Goal: Task Accomplishment & Management: Use online tool/utility

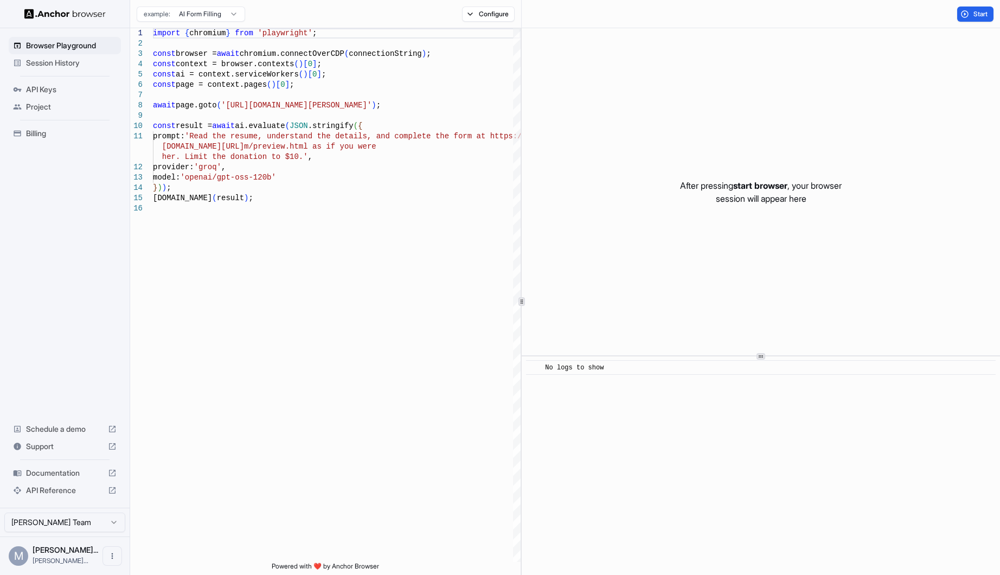
click at [76, 474] on span "Documentation" at bounding box center [65, 472] width 78 height 11
drag, startPoint x: 42, startPoint y: 472, endPoint x: 176, endPoint y: 489, distance: 134.4
type textarea "**********"
drag, startPoint x: 109, startPoint y: 473, endPoint x: 94, endPoint y: 475, distance: 15.3
click at [94, 475] on span "Documentation" at bounding box center [65, 472] width 78 height 11
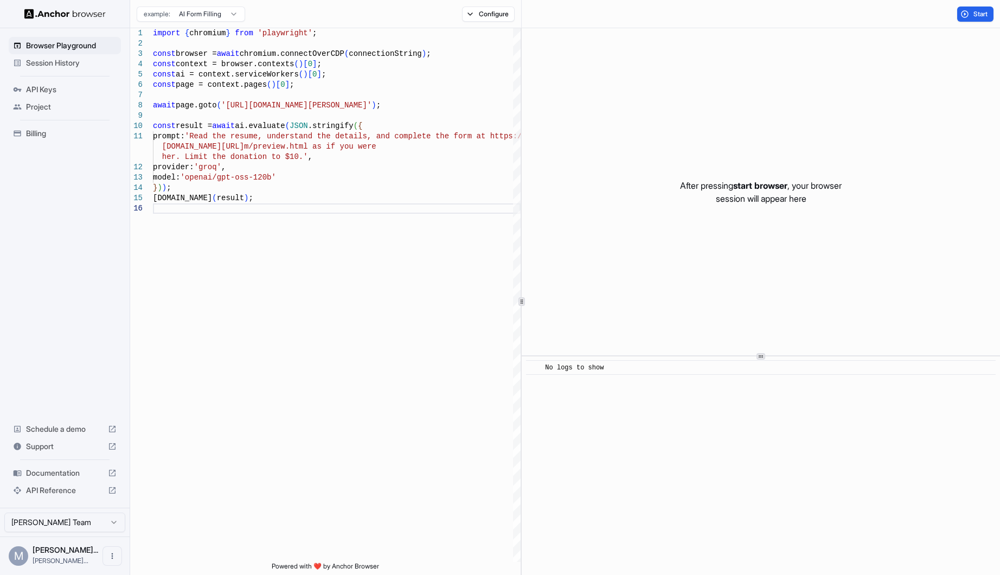
click at [63, 62] on span "Session History" at bounding box center [71, 62] width 91 height 11
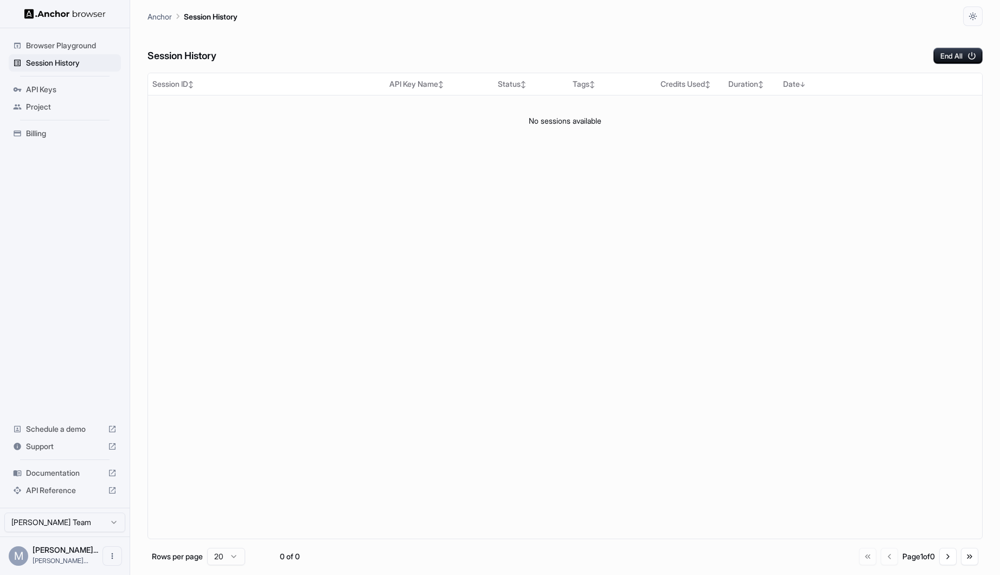
click at [68, 49] on span "Browser Playground" at bounding box center [71, 45] width 91 height 11
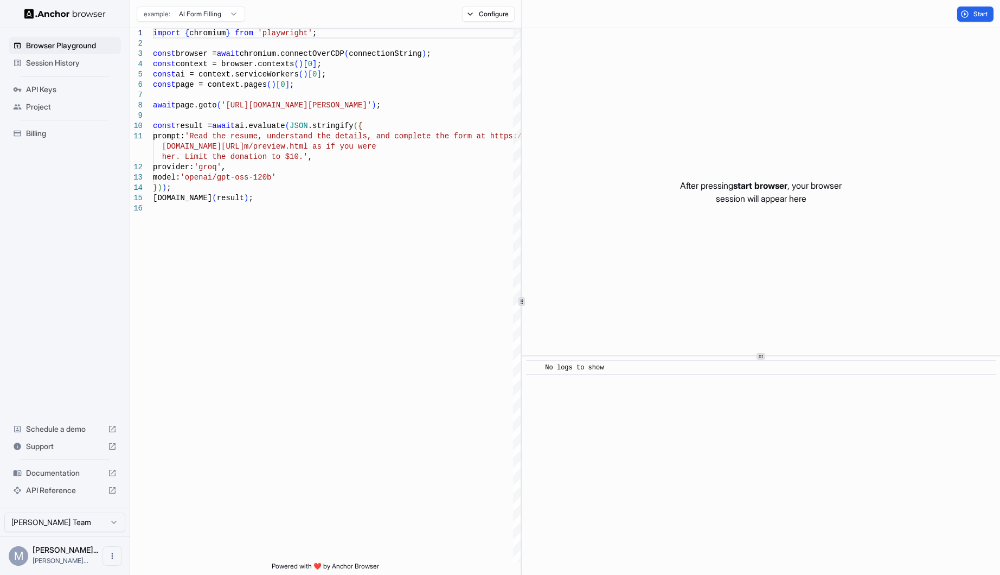
click at [62, 93] on span "API Keys" at bounding box center [71, 89] width 91 height 11
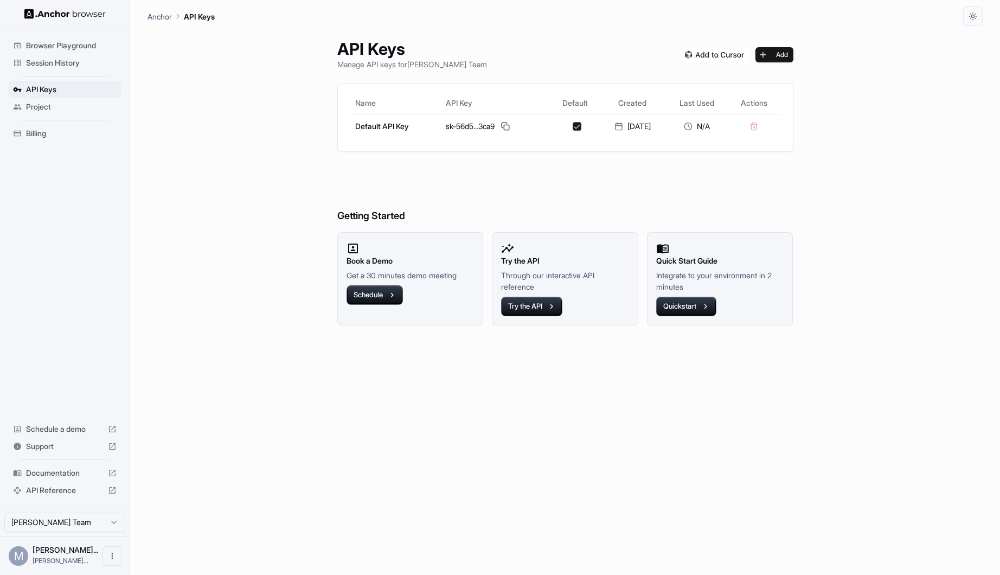
click at [55, 48] on span "Browser Playground" at bounding box center [71, 45] width 91 height 11
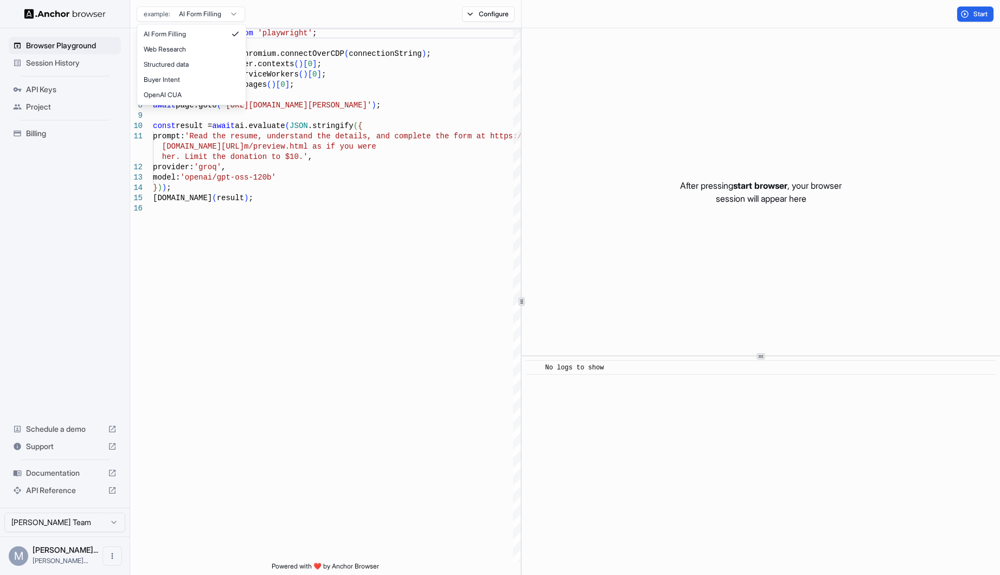
click at [223, 16] on html "Browser Playground Session History API Keys Project Billing Schedule a demo Sup…" at bounding box center [500, 287] width 1000 height 575
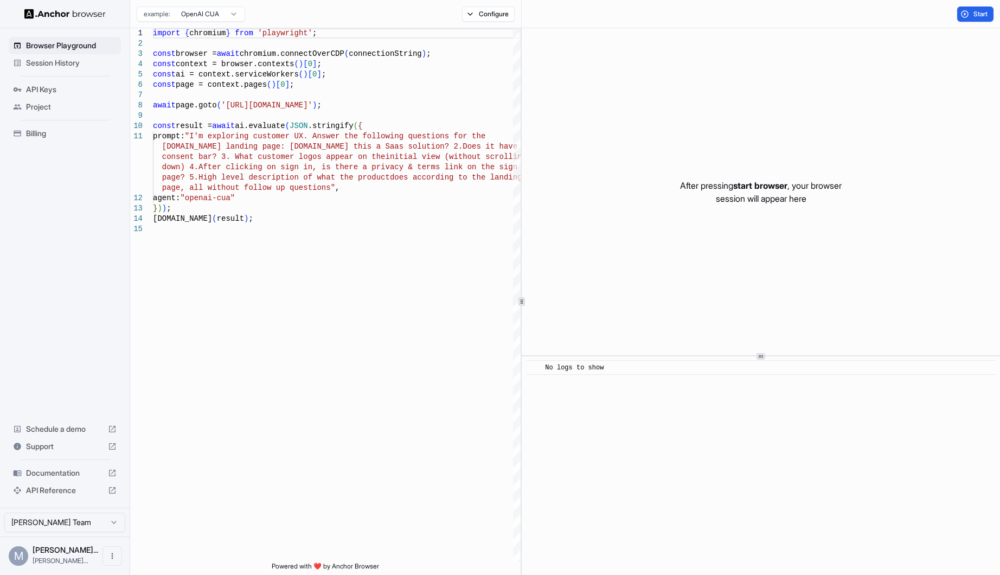
click at [212, 17] on html "Browser Playground Session History API Keys Project Billing Schedule a demo Sup…" at bounding box center [500, 287] width 1000 height 575
type textarea "**********"
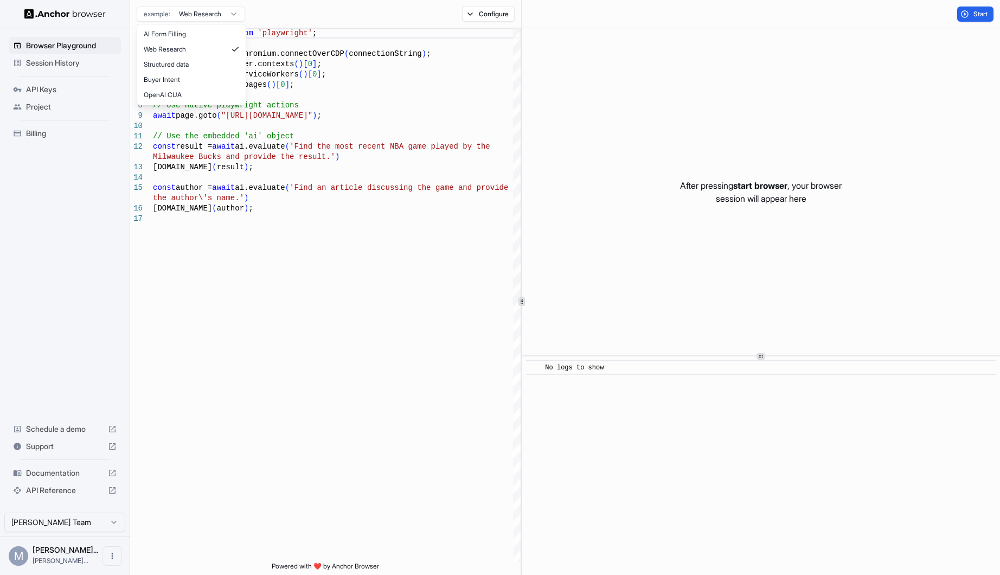
click at [205, 19] on html "Browser Playground Session History API Keys Project Billing Schedule a demo Sup…" at bounding box center [500, 287] width 1000 height 575
click at [467, 10] on html "Browser Playground Session History API Keys Project Billing Schedule a demo Sup…" at bounding box center [500, 287] width 1000 height 575
click at [467, 11] on button "Configure" at bounding box center [488, 14] width 53 height 15
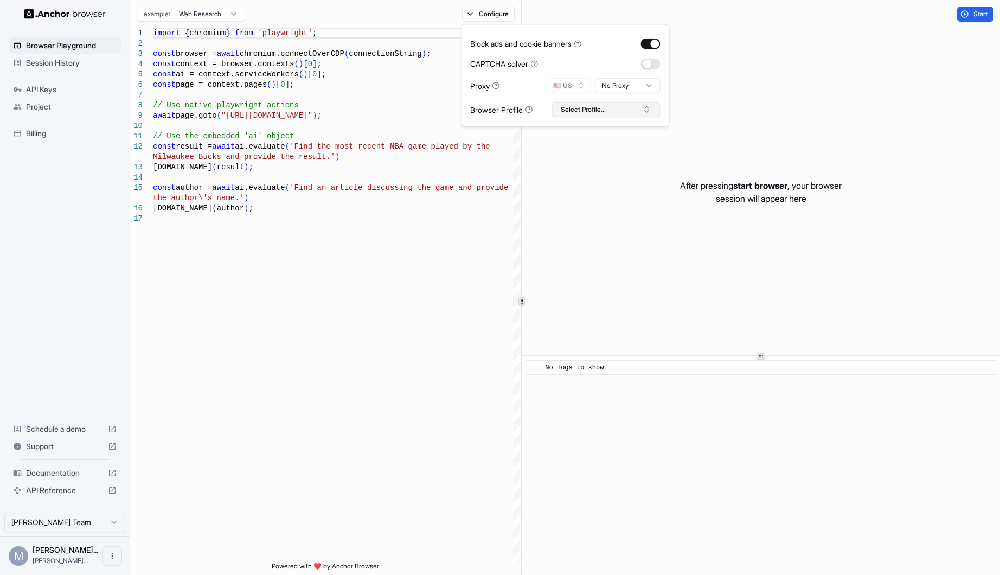
click at [583, 108] on button "Select Profile..." at bounding box center [605, 109] width 108 height 15
click at [588, 128] on input "text" at bounding box center [612, 130] width 81 height 20
type input "*****"
click at [615, 165] on button "Create "Oolio"" at bounding box center [606, 167] width 99 height 20
click at [345, 94] on div "import { chromium } from 'playwright' ; const browser = await chromium.connectO…" at bounding box center [337, 387] width 368 height 719
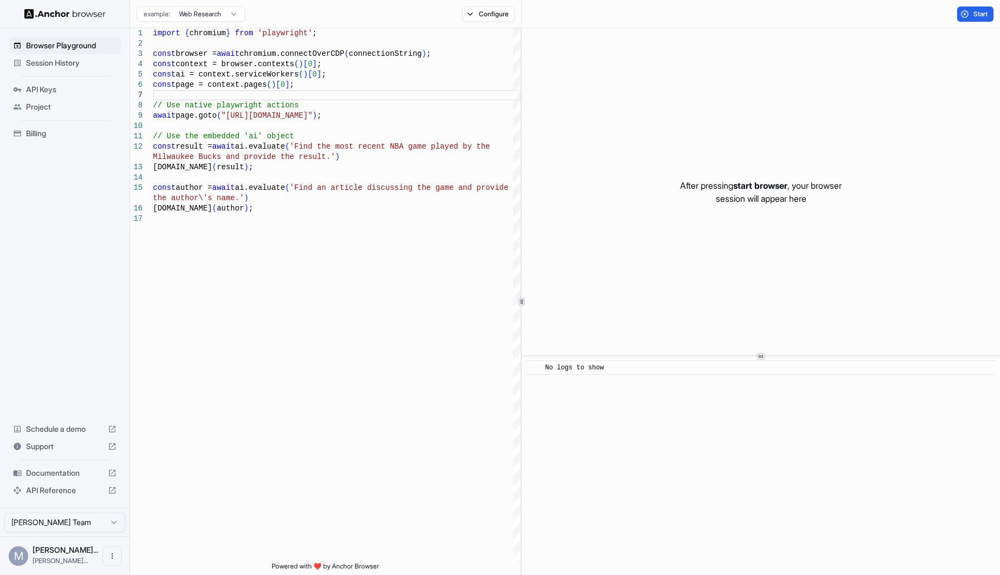
click at [221, 15] on html "Browser Playground Session History API Keys Project Billing Schedule a demo Sup…" at bounding box center [500, 287] width 1000 height 575
type textarea "**********"
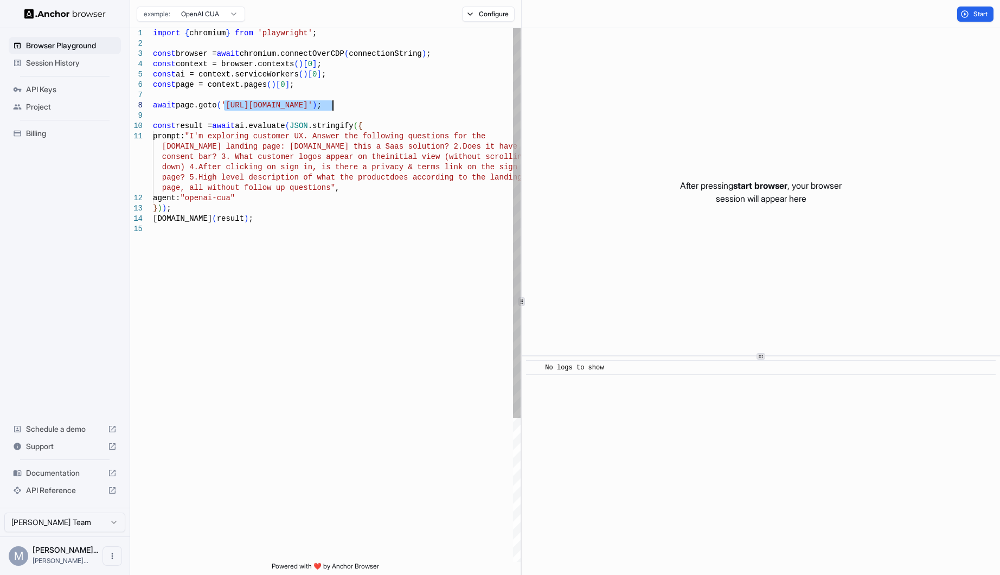
drag, startPoint x: 223, startPoint y: 104, endPoint x: 333, endPoint y: 105, distance: 110.1
click at [333, 105] on div "import { chromium } from 'playwright' ; const browser = await chromium.connectO…" at bounding box center [337, 392] width 368 height 729
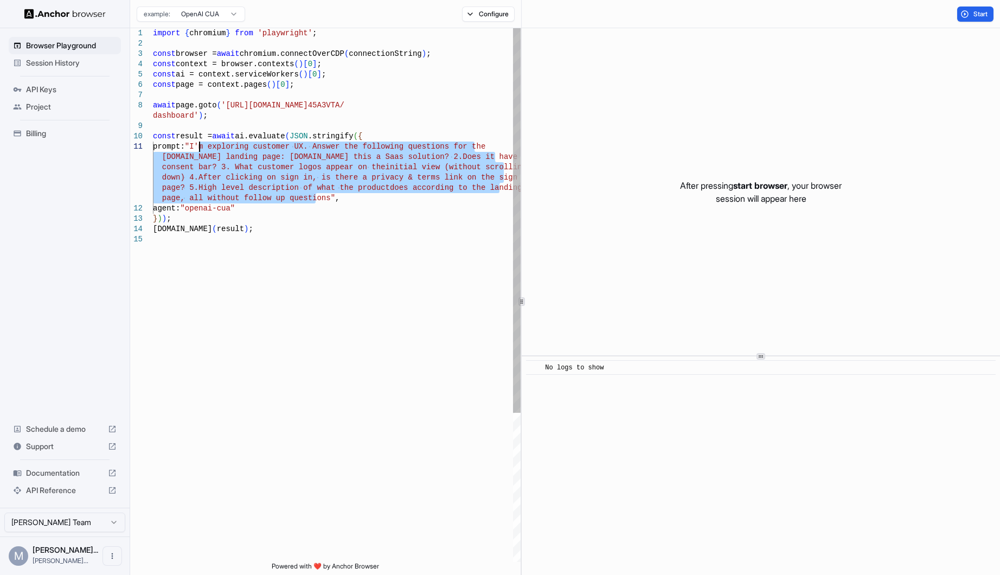
drag, startPoint x: 314, startPoint y: 198, endPoint x: 198, endPoint y: 147, distance: 127.2
click at [198, 147] on div "import { chromium } from 'playwright' ; const browser = await chromium.connectO…" at bounding box center [337, 397] width 368 height 739
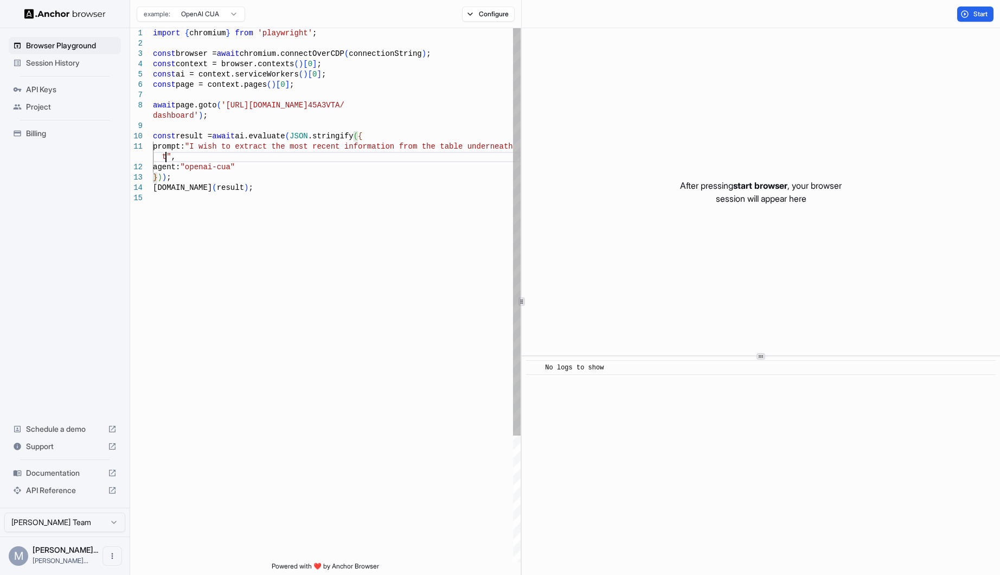
scroll to position [21, 0]
click at [386, 144] on div "import { chromium } from 'playwright' ; const browser = await chromium.connectO…" at bounding box center [337, 377] width 368 height 698
click at [283, 149] on div "import { chromium } from 'playwright' ; const browser = await chromium.connectO…" at bounding box center [337, 377] width 368 height 698
click at [403, 147] on div "import { chromium } from 'playwright' ; const browser = await chromium.connectO…" at bounding box center [337, 377] width 368 height 698
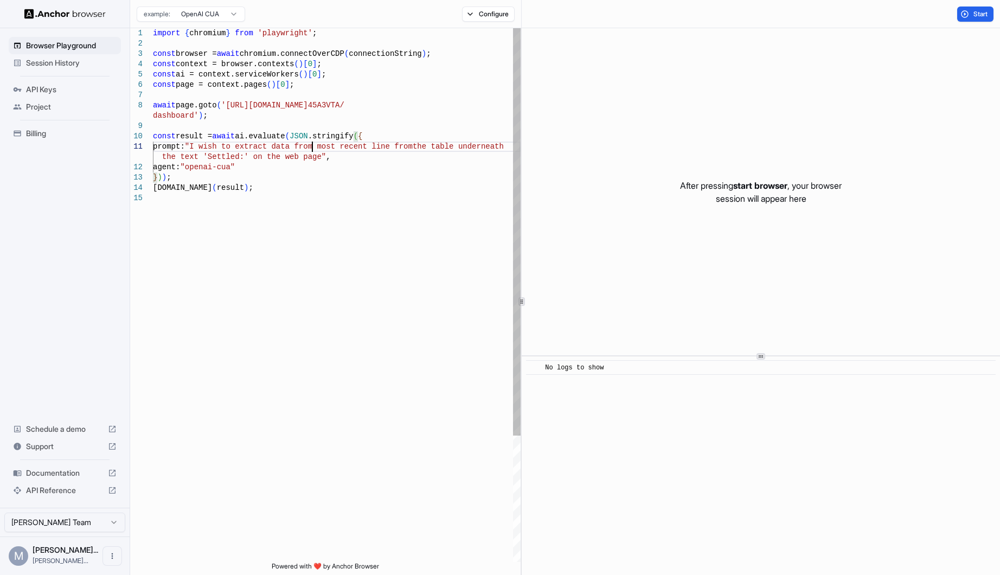
click at [311, 151] on div "import { chromium } from 'playwright' ; const browser = await chromium.connectO…" at bounding box center [337, 377] width 368 height 698
click at [311, 156] on div "import { chromium } from 'playwright' ; const browser = await chromium.connectO…" at bounding box center [337, 377] width 368 height 698
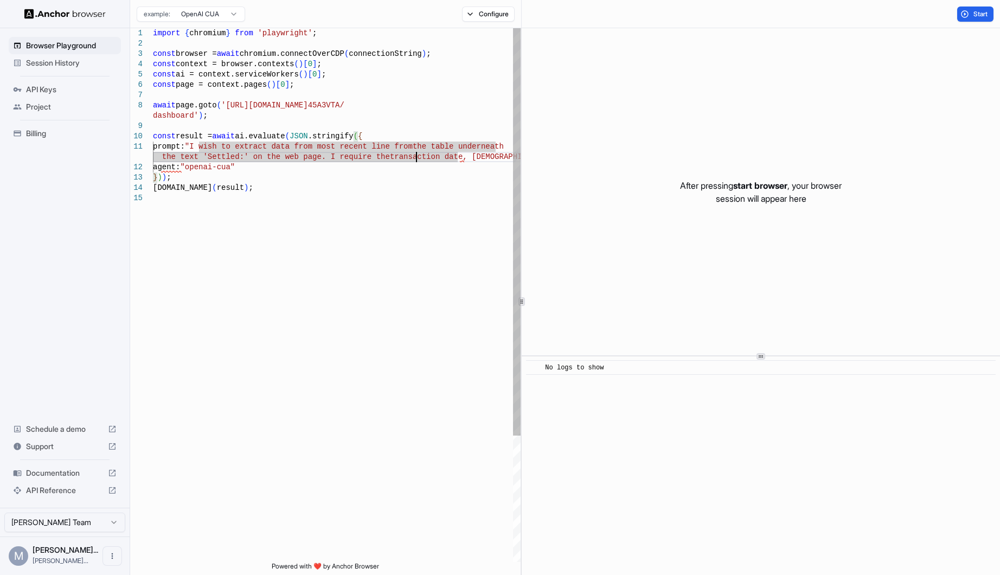
click at [415, 157] on div "import { chromium } from 'playwright' ; const browser = await chromium.connectO…" at bounding box center [337, 377] width 368 height 698
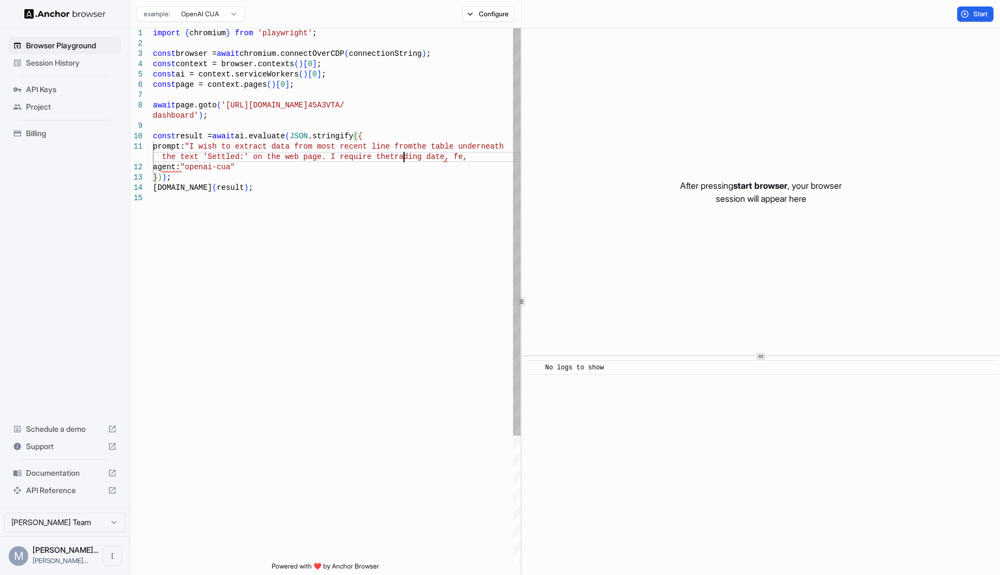
click at [443, 156] on div "import { chromium } from 'playwright' ; const browser = await chromium.connectO…" at bounding box center [337, 377] width 368 height 698
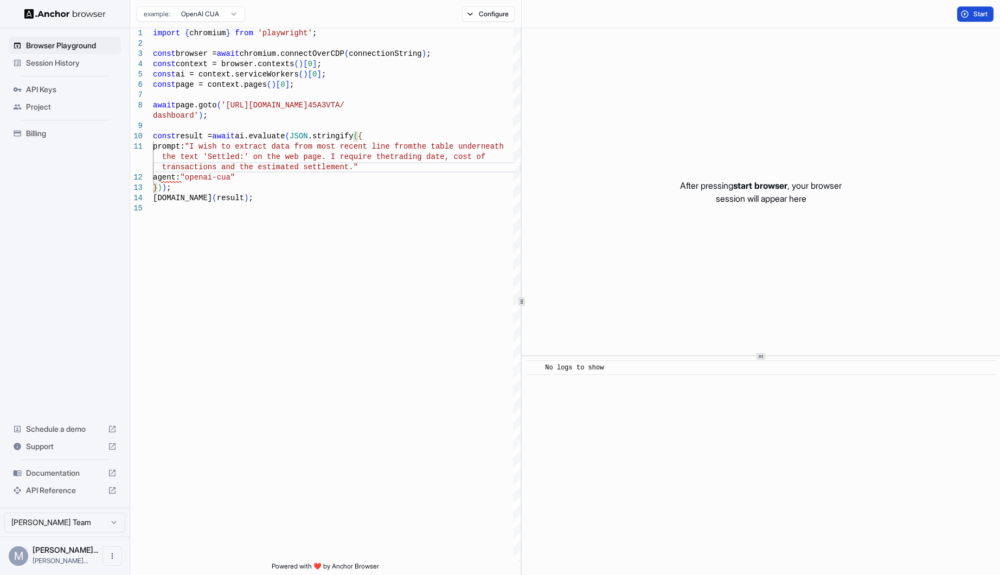
click at [983, 12] on span "Start" at bounding box center [980, 14] width 15 height 9
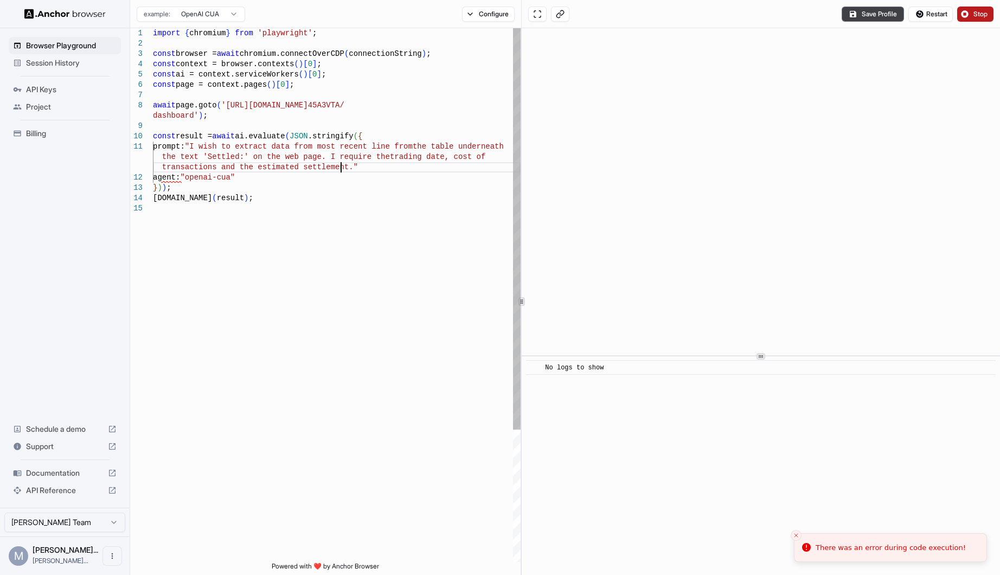
click at [370, 168] on div "import { chromium } from 'playwright' ; const browser = await chromium.connectO…" at bounding box center [337, 382] width 368 height 708
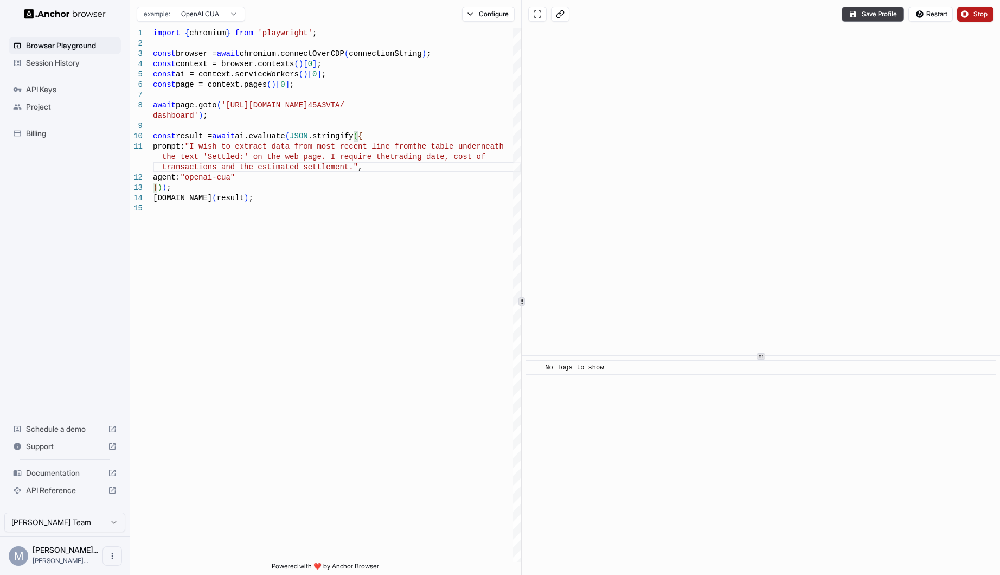
click at [990, 22] on div "Save Profile Restart Stop" at bounding box center [760, 14] width 478 height 28
click at [963, 9] on button "Stop" at bounding box center [975, 14] width 36 height 15
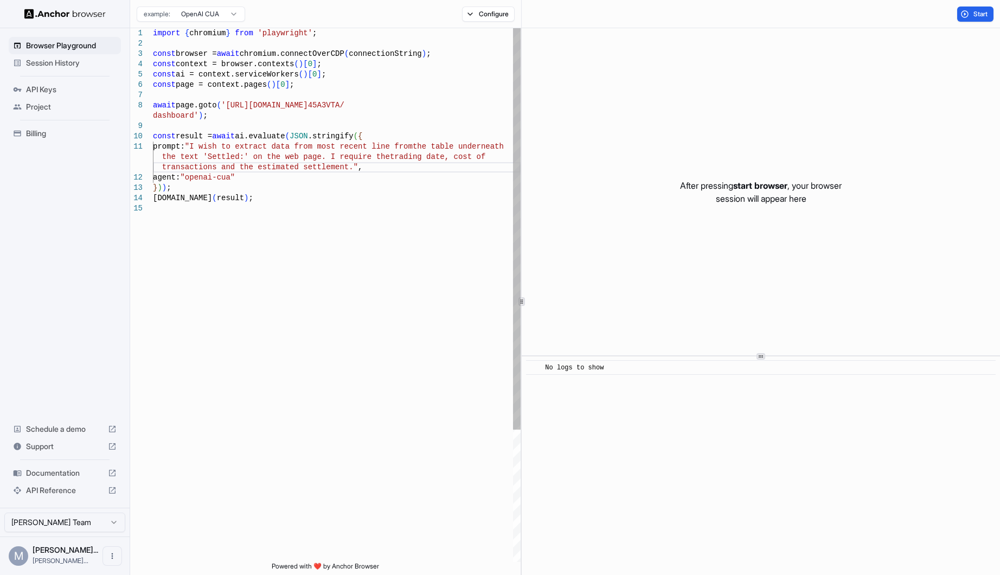
click at [371, 227] on div "import { chromium } from 'playwright' ; const browser = await chromium.connectO…" at bounding box center [337, 382] width 368 height 708
click at [985, 16] on span "Start" at bounding box center [980, 14] width 15 height 9
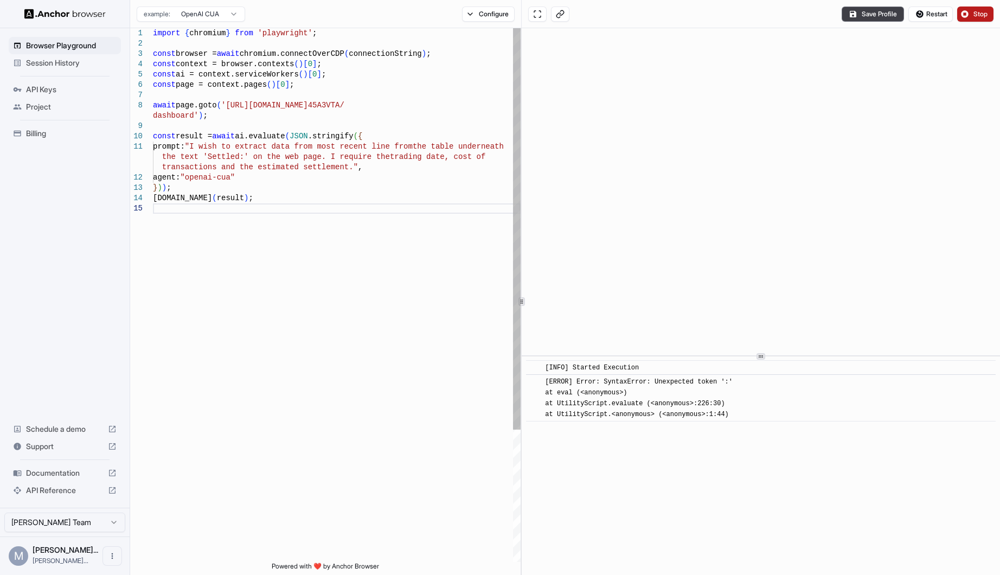
click at [236, 154] on div "import { chromium } from 'playwright' ; const browser = await chromium.connectO…" at bounding box center [337, 382] width 368 height 708
drag, startPoint x: 190, startPoint y: 117, endPoint x: 222, endPoint y: 108, distance: 33.1
click at [222, 108] on div "import { chromium } from 'playwright' ; const browser = await chromium.connectO…" at bounding box center [337, 382] width 368 height 708
click at [314, 259] on div "import { chromium } from 'playwright' ; const browser = await chromium.connectO…" at bounding box center [337, 382] width 368 height 708
click at [974, 14] on span "Stop" at bounding box center [980, 14] width 15 height 9
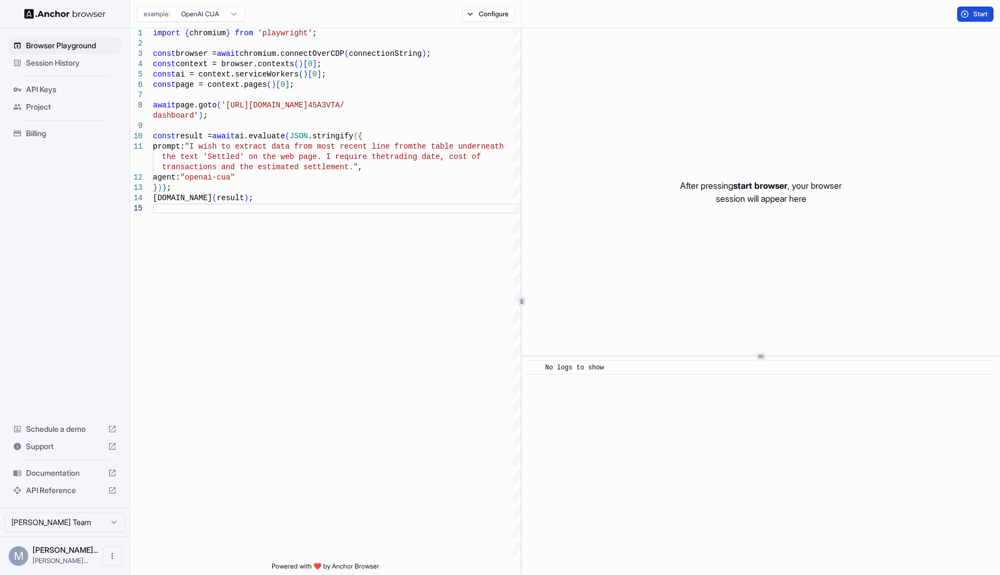
click at [982, 16] on span "Start" at bounding box center [980, 14] width 15 height 9
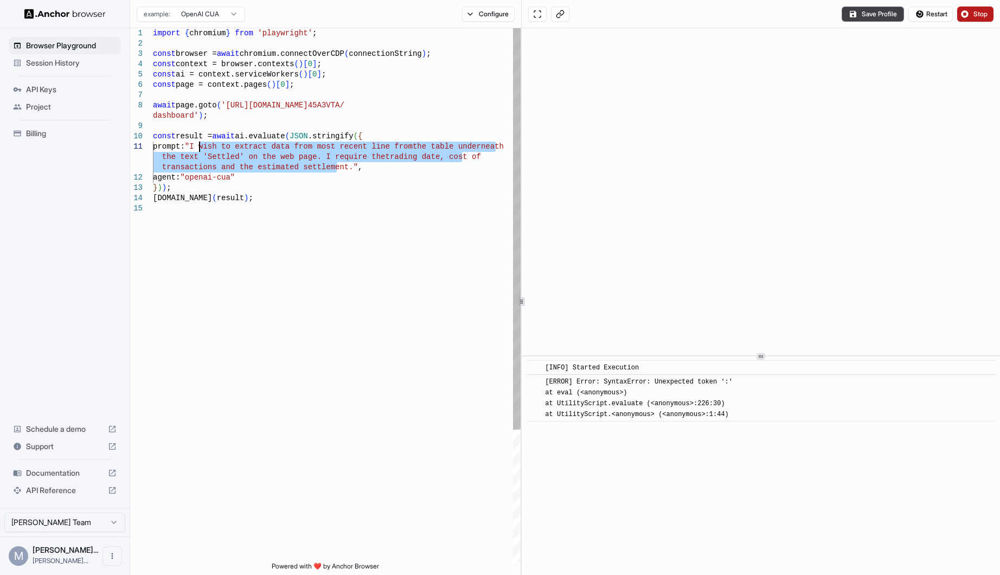
drag, startPoint x: 338, startPoint y: 165, endPoint x: 197, endPoint y: 145, distance: 142.4
click at [197, 145] on div "import { chromium } from 'playwright' ; const browser = await chromium.connectO…" at bounding box center [337, 382] width 368 height 708
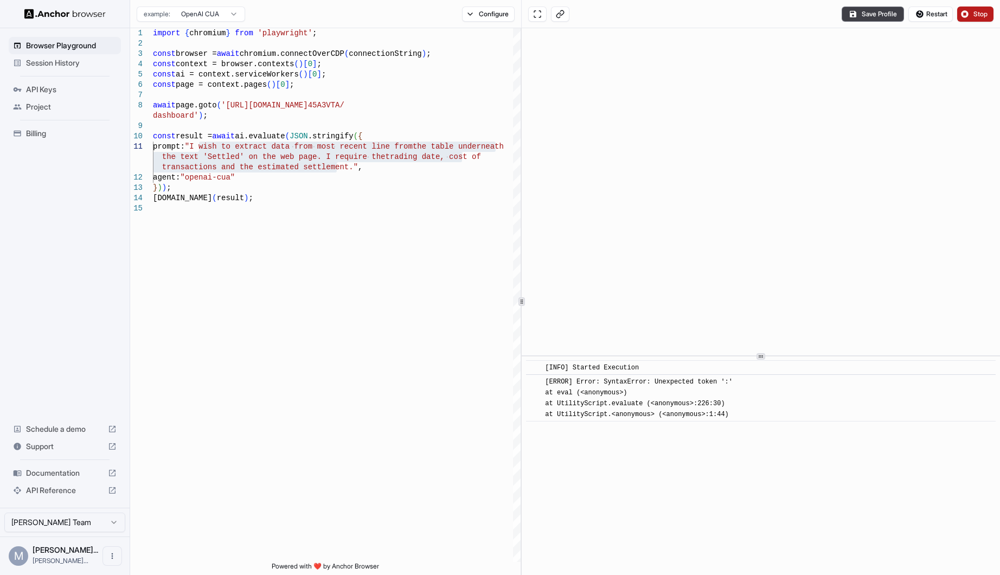
click at [971, 15] on button "Stop" at bounding box center [975, 14] width 36 height 15
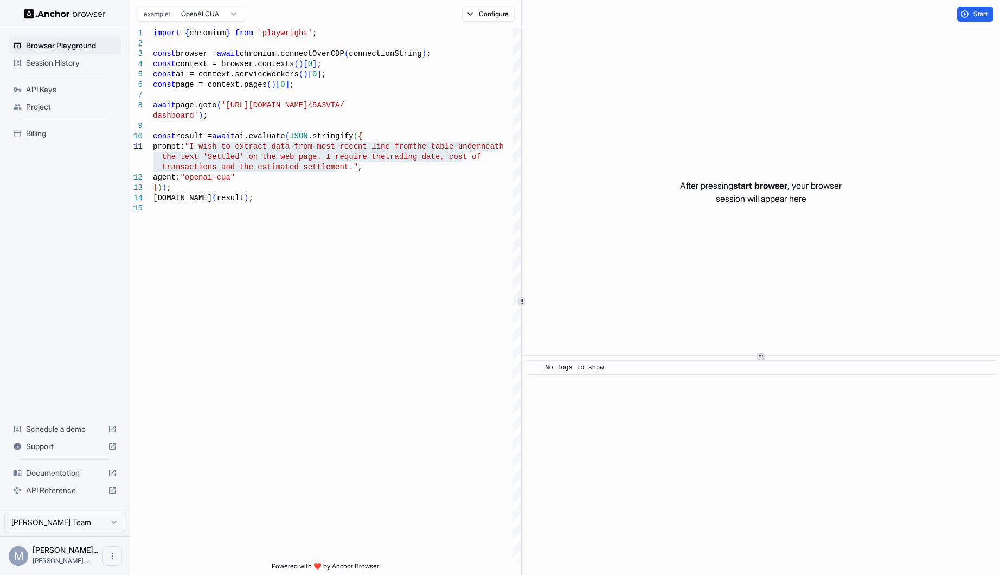
click at [201, 15] on html "Browser Playground Session History API Keys Project Billing Schedule a demo Sup…" at bounding box center [500, 287] width 1000 height 575
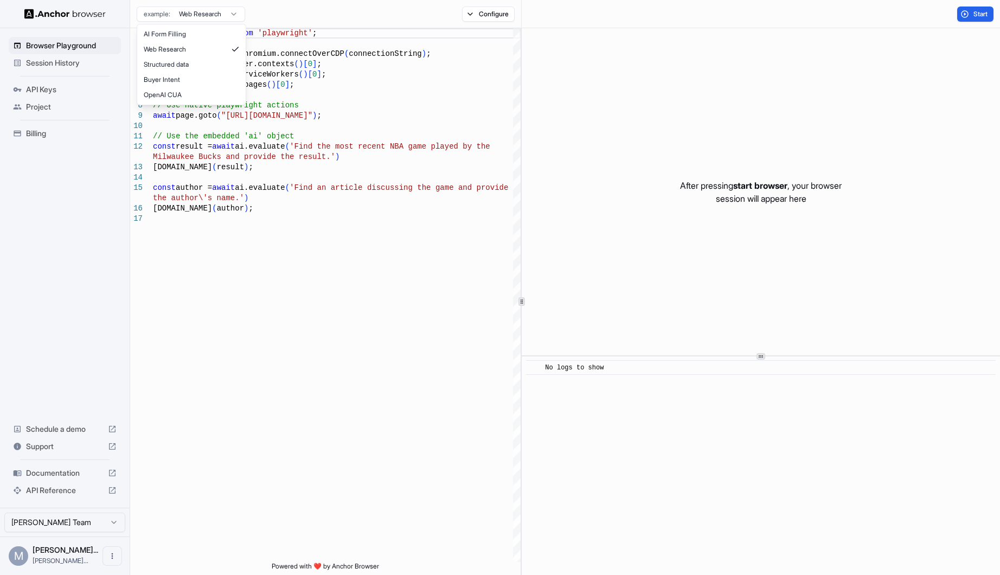
click at [210, 6] on html "Browser Playground Session History API Keys Project Billing Schedule a demo Sup…" at bounding box center [500, 287] width 1000 height 575
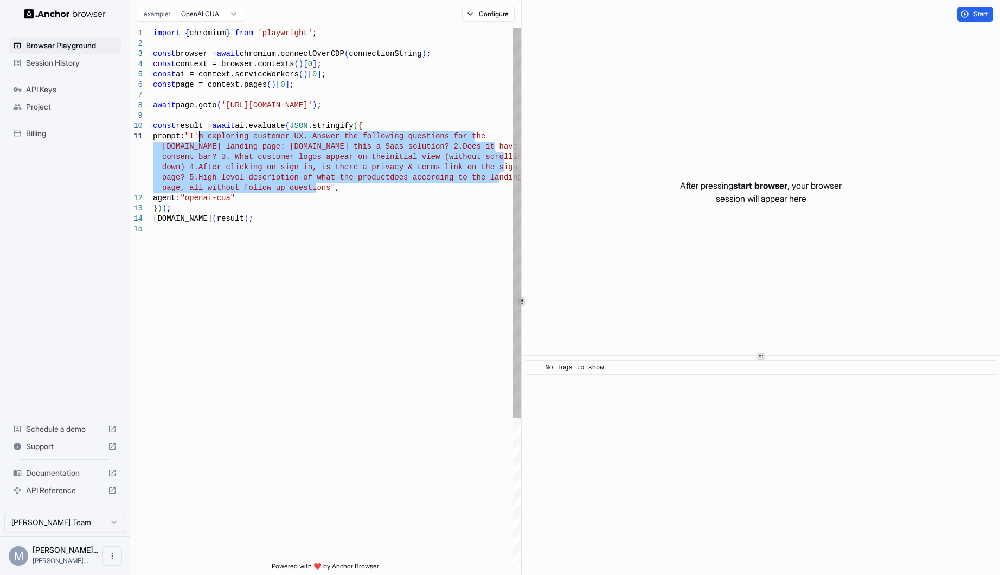
drag, startPoint x: 314, startPoint y: 186, endPoint x: 199, endPoint y: 136, distance: 126.0
click at [199, 136] on div "import { chromium } from 'playwright' ; const browser = await chromium.connectO…" at bounding box center [337, 392] width 368 height 729
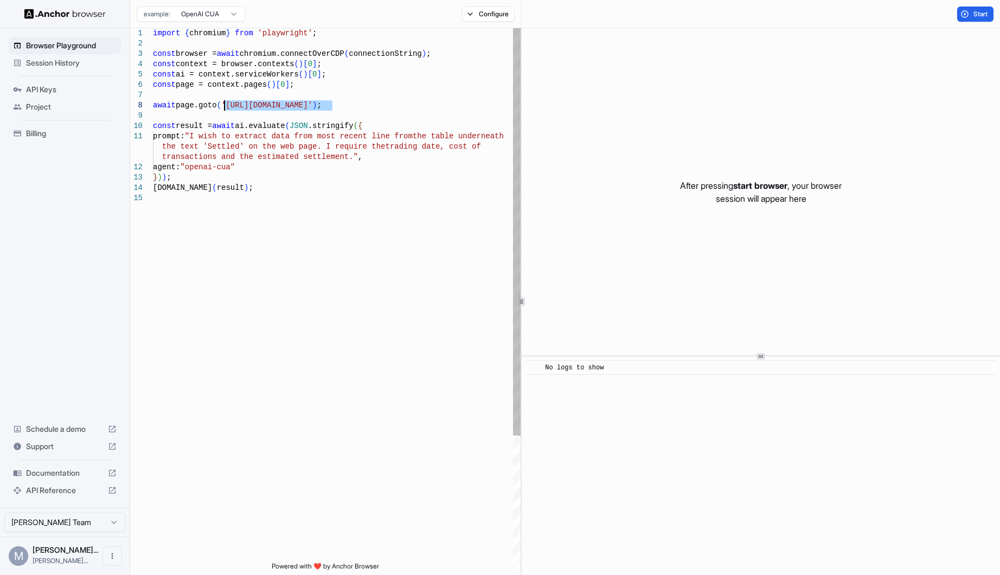
drag, startPoint x: 332, startPoint y: 103, endPoint x: 223, endPoint y: 105, distance: 109.0
click at [223, 105] on div "import { chromium } from 'playwright' ; const browser = await chromium.connectO…" at bounding box center [337, 377] width 368 height 698
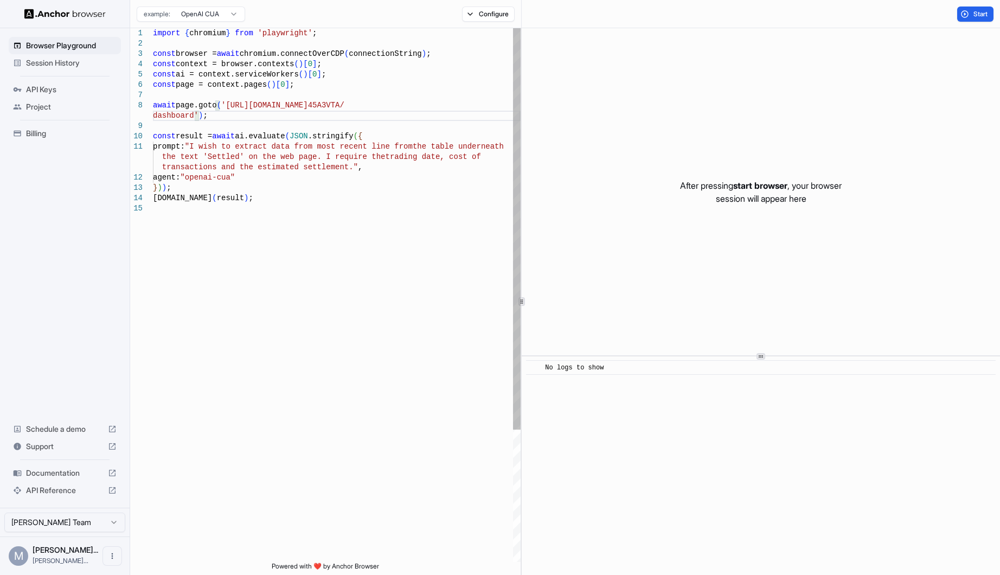
click at [364, 221] on div "import { chromium } from 'playwright' ; const browser = await chromium.connectO…" at bounding box center [337, 382] width 368 height 708
click at [979, 17] on span "Start" at bounding box center [980, 14] width 15 height 9
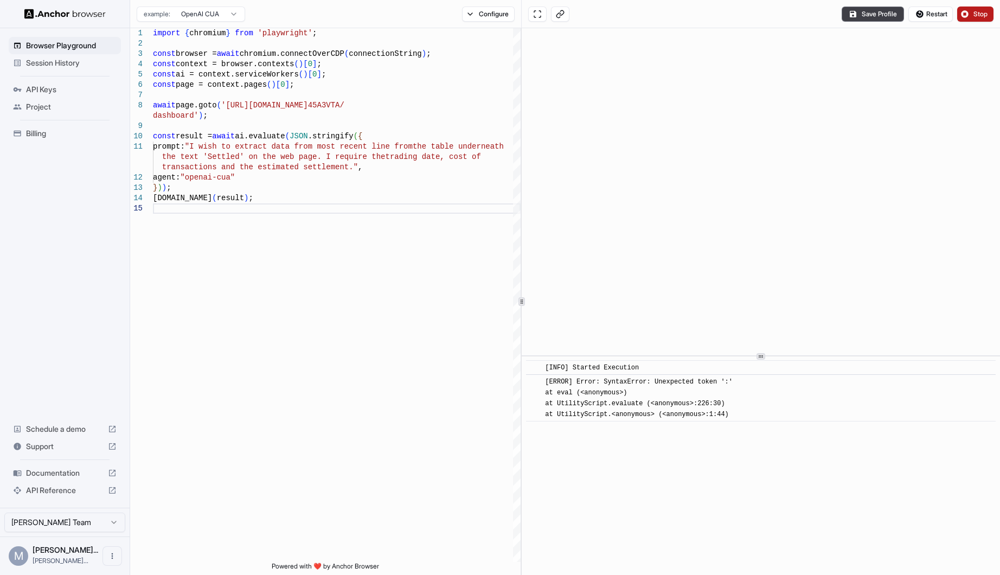
click at [977, 11] on span "Stop" at bounding box center [980, 14] width 15 height 9
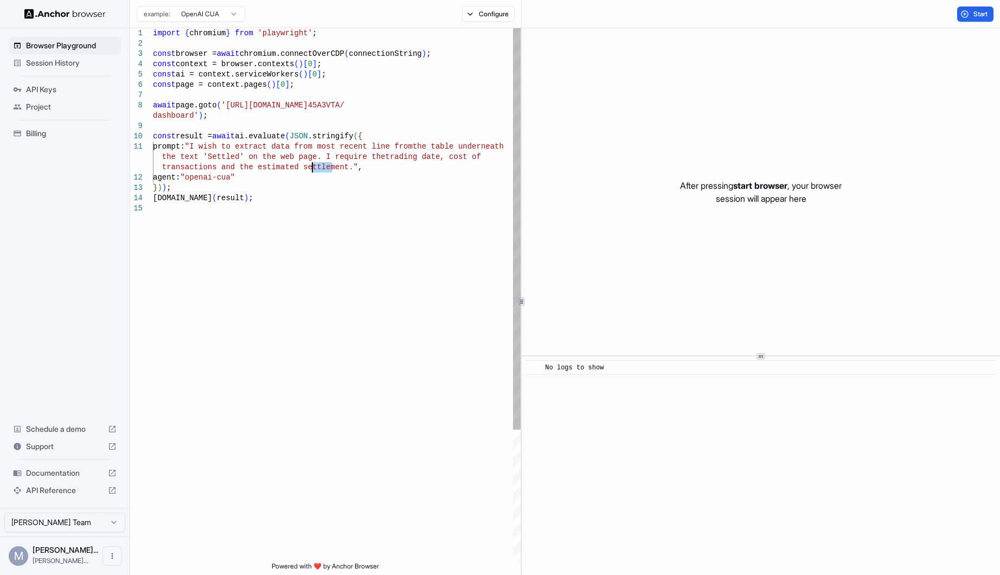
drag, startPoint x: 333, startPoint y: 165, endPoint x: 313, endPoint y: 166, distance: 20.6
click at [313, 166] on div "} ) ) ; console.info ( result ) ; transactions and the estimated settlement." ,…" at bounding box center [337, 382] width 368 height 708
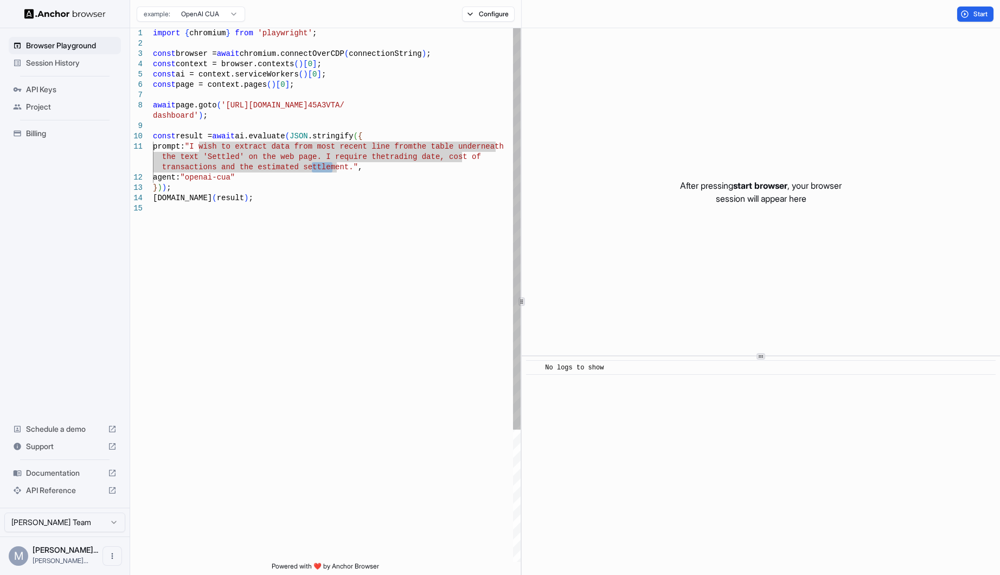
click at [332, 164] on div "} ) ) ; console.info ( result ) ; transactions and the estimated settlement." ,…" at bounding box center [337, 382] width 368 height 708
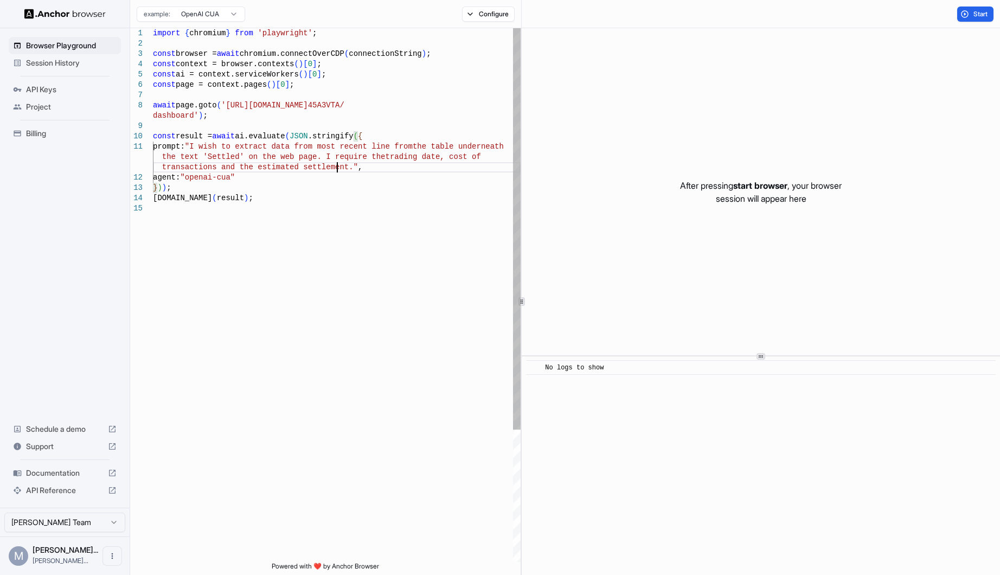
click at [336, 168] on div "} ) ) ; console.info ( result ) ; transactions and the estimated settlement." ,…" at bounding box center [337, 382] width 368 height 708
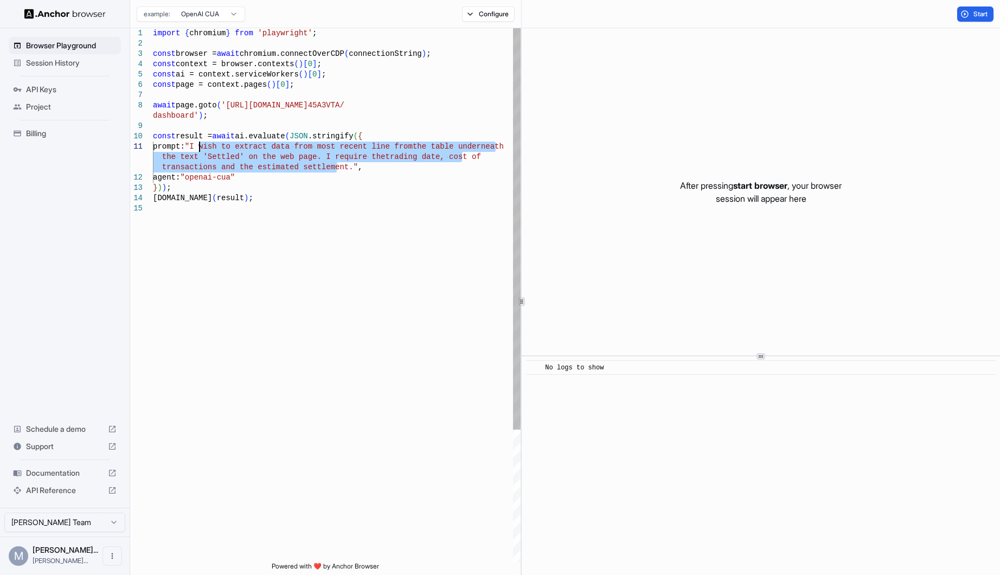
drag, startPoint x: 336, startPoint y: 168, endPoint x: 197, endPoint y: 146, distance: 139.9
click at [197, 146] on div "} ) ) ; console.info ( result ) ; transactions and the estimated settlement." ,…" at bounding box center [337, 382] width 368 height 708
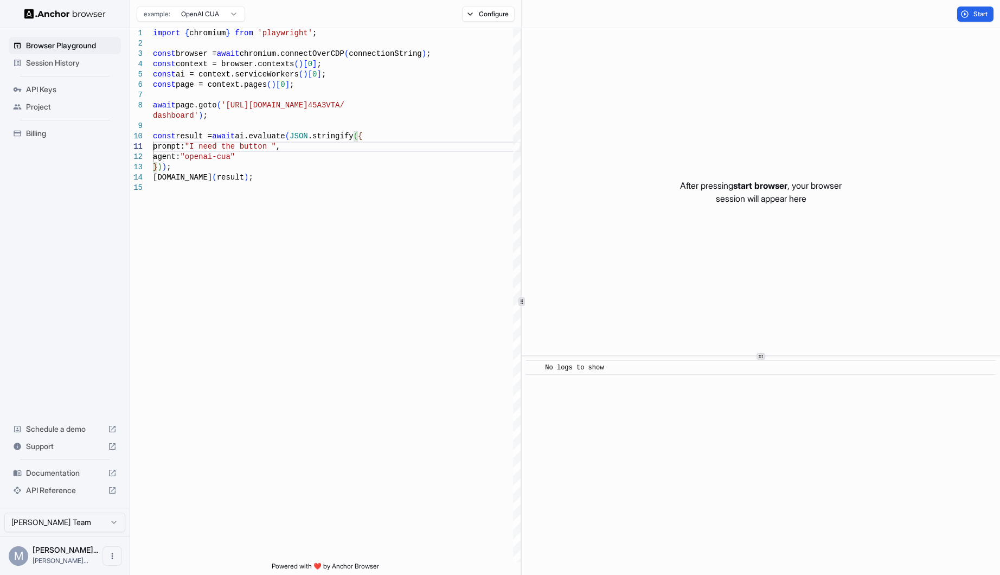
type textarea "**********"
click at [51, 91] on span "API Keys" at bounding box center [71, 89] width 91 height 11
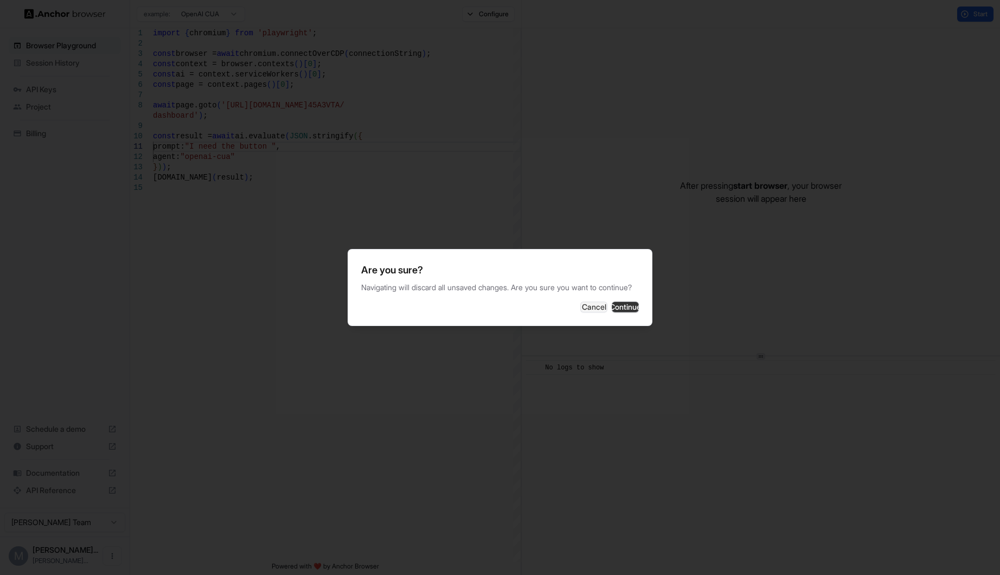
click at [611, 312] on button "Continue" at bounding box center [624, 306] width 27 height 11
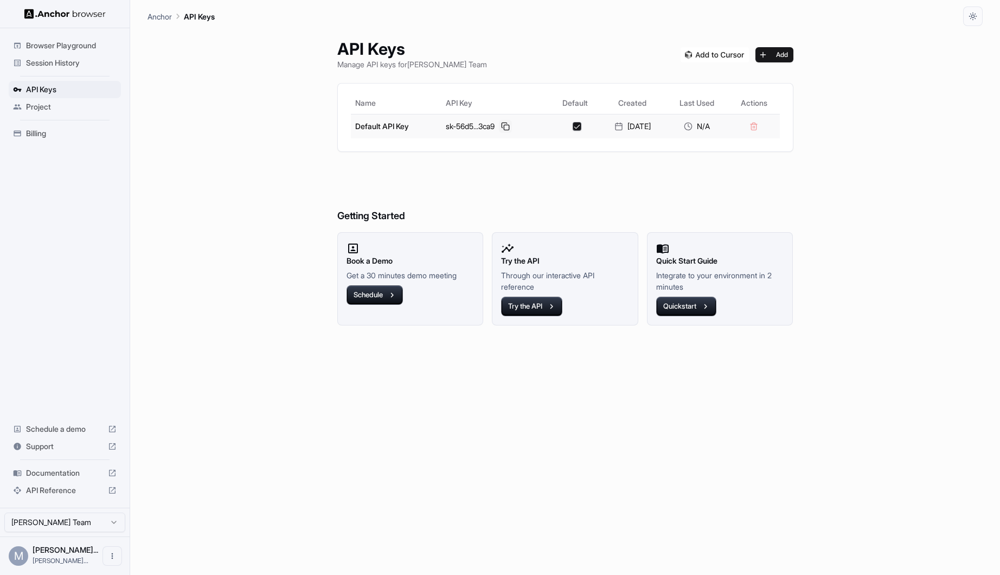
click at [500, 124] on button at bounding box center [505, 126] width 13 height 13
click at [80, 49] on span "Browser Playground" at bounding box center [71, 45] width 91 height 11
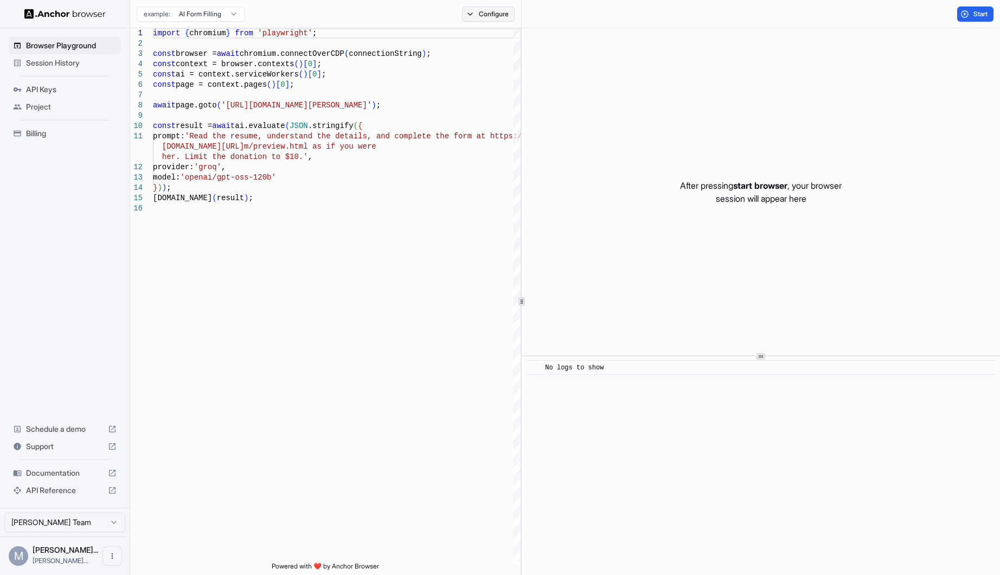
click at [462, 15] on button "Configure" at bounding box center [488, 14] width 53 height 15
click at [592, 108] on button "Select Profile..." at bounding box center [605, 109] width 108 height 15
click at [582, 147] on div "Oolio" at bounding box center [606, 149] width 103 height 15
click at [308, 145] on div "import { chromium } from 'playwright' ; const browser = await chromium.connectO…" at bounding box center [337, 382] width 368 height 708
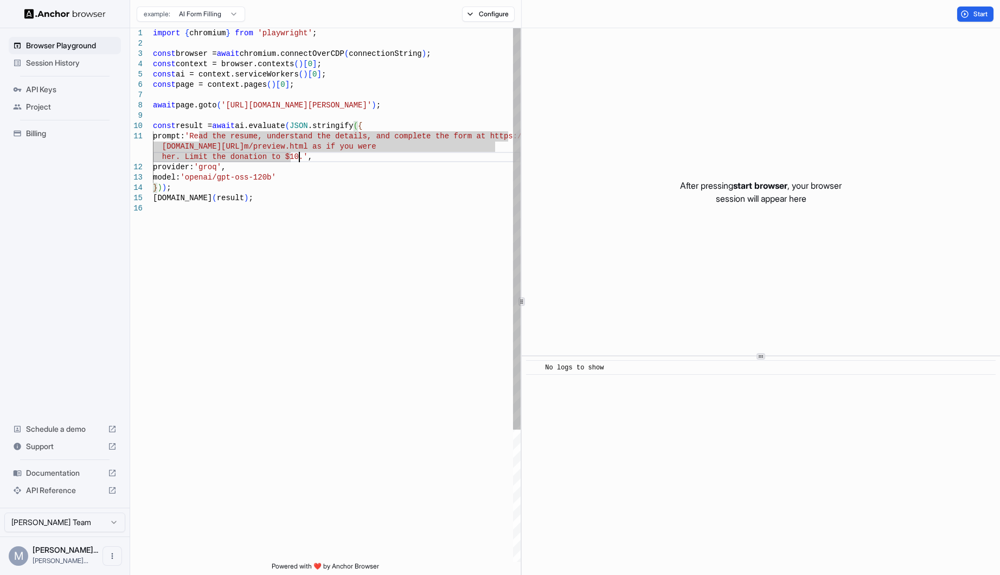
click at [302, 157] on div "import { chromium } from 'playwright' ; const browser = await chromium.connectO…" at bounding box center [337, 382] width 368 height 708
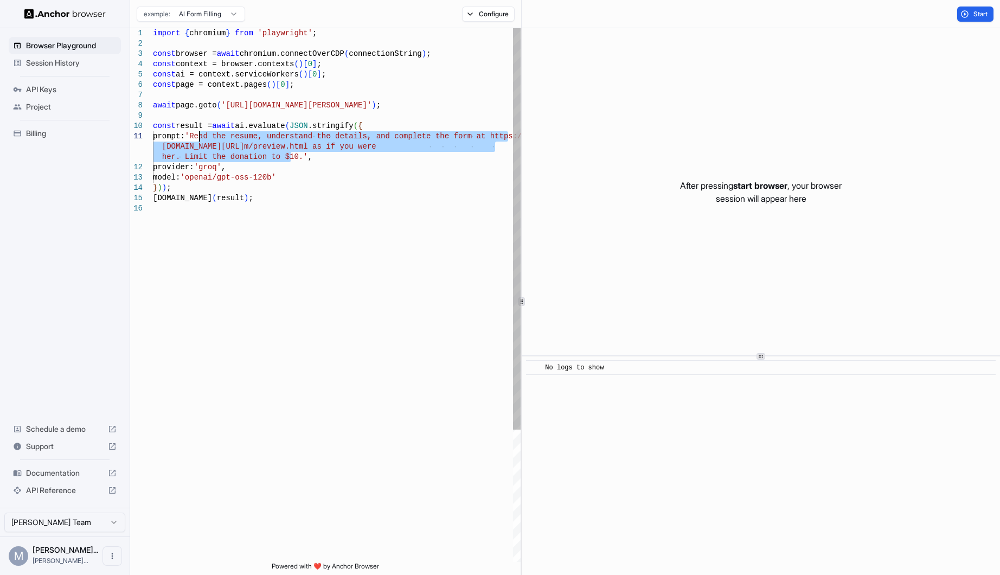
drag, startPoint x: 291, startPoint y: 158, endPoint x: 197, endPoint y: 137, distance: 95.7
click at [197, 137] on div "import { chromium } from 'playwright' ; const browser = await chromium.connectO…" at bounding box center [337, 382] width 368 height 708
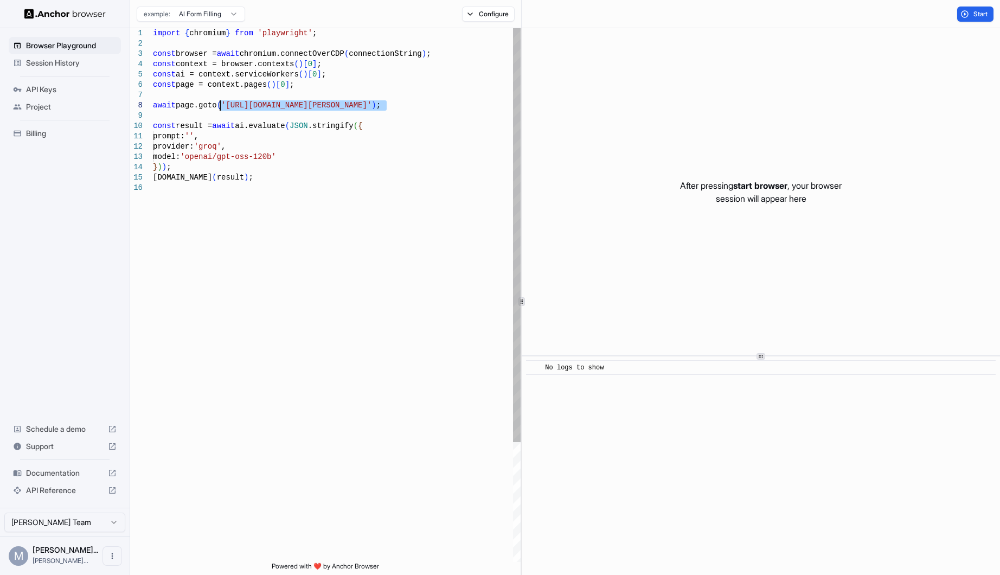
drag, startPoint x: 386, startPoint y: 105, endPoint x: 221, endPoint y: 107, distance: 165.3
click at [221, 107] on div "import { chromium } from 'playwright' ; const browser = await chromium.connectO…" at bounding box center [337, 372] width 368 height 688
type textarea "**********"
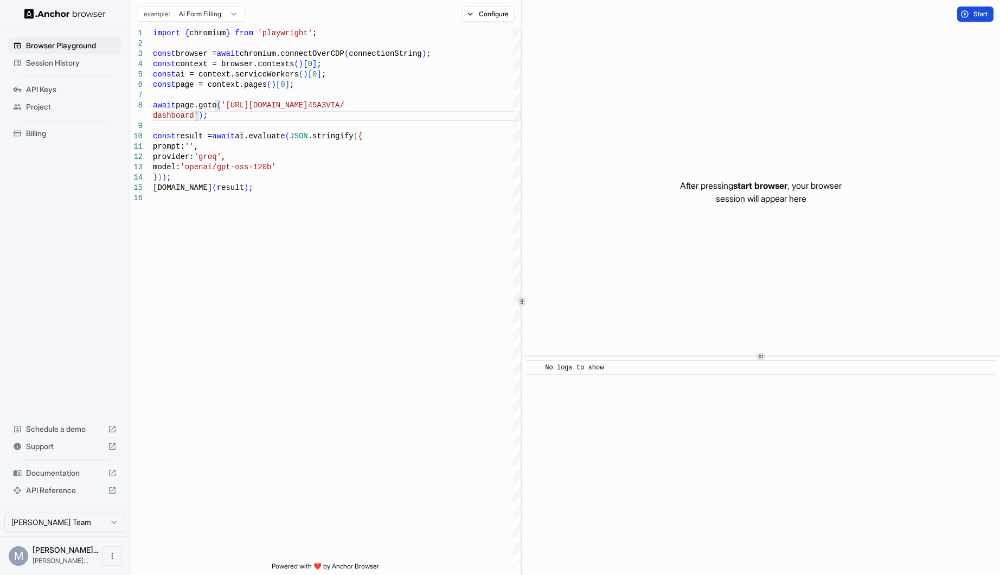
click at [967, 15] on button "Start" at bounding box center [975, 14] width 36 height 15
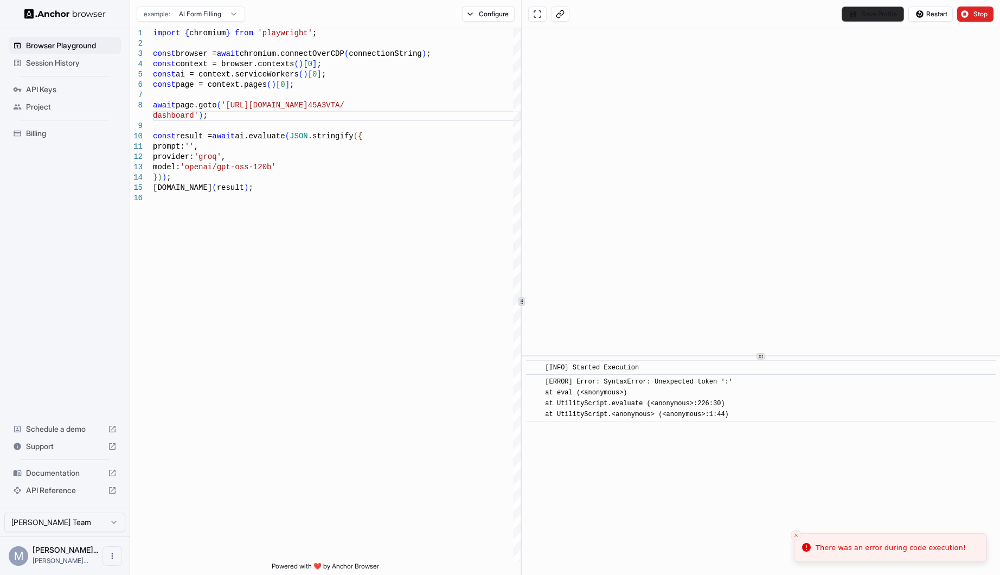
click at [865, 20] on button "Save Profile" at bounding box center [872, 14] width 62 height 15
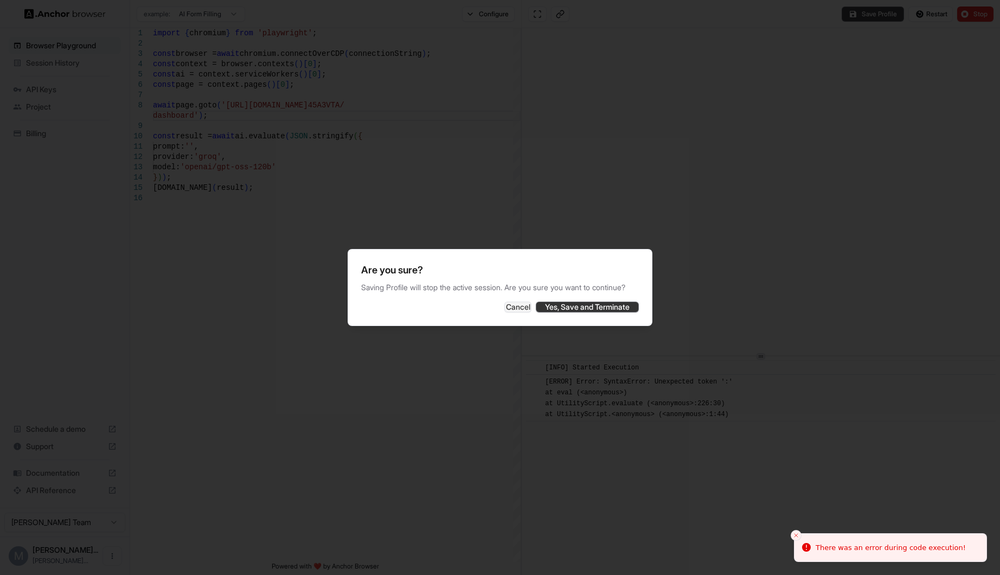
click at [568, 312] on button "Yes, Save and Terminate" at bounding box center [587, 306] width 103 height 11
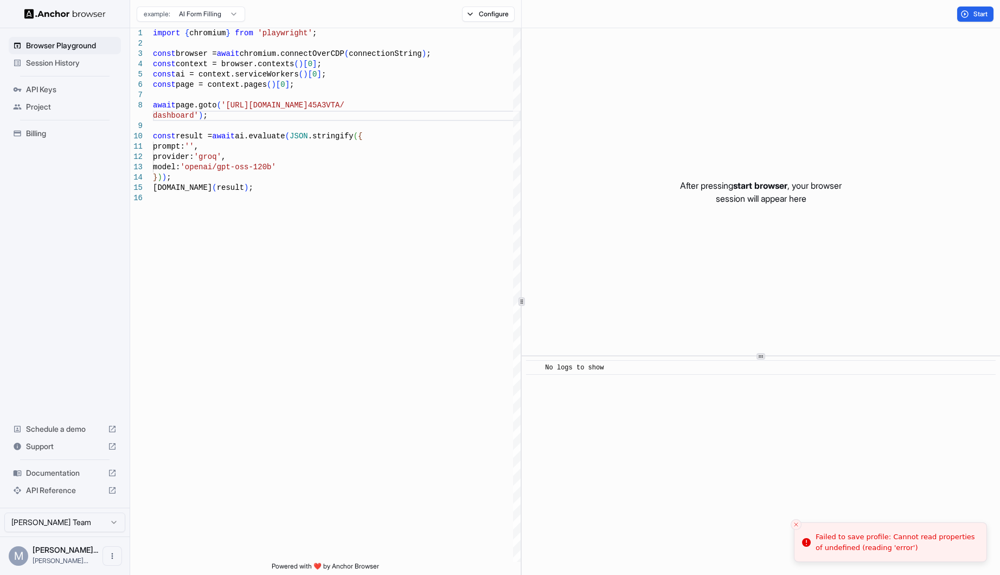
click at [810, 530] on li "Failed to save profile: Cannot read properties of undefined (reading 'error')" at bounding box center [890, 542] width 193 height 40
click at [794, 520] on button "Close toast" at bounding box center [795, 524] width 11 height 11
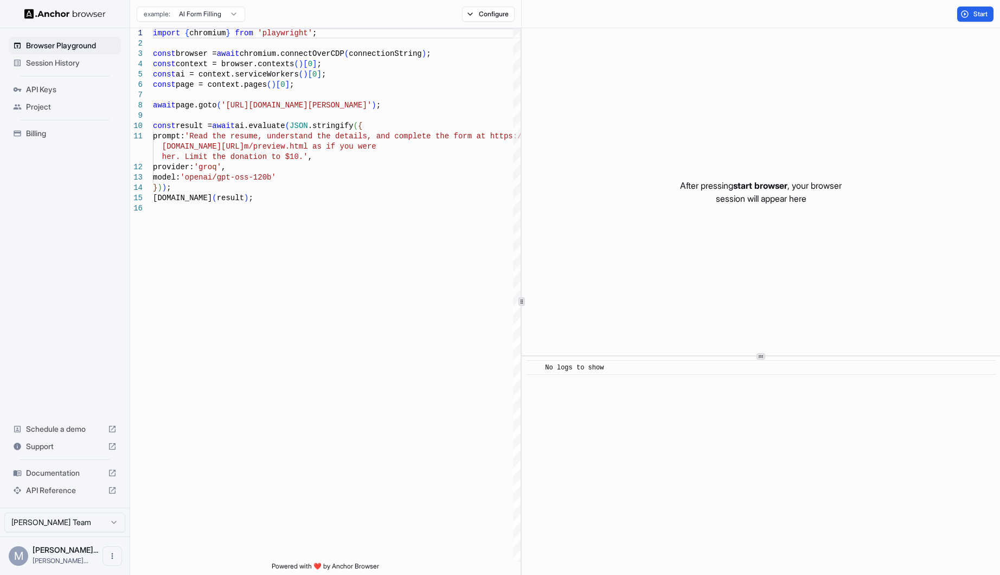
click at [45, 96] on div "API Keys" at bounding box center [65, 89] width 112 height 17
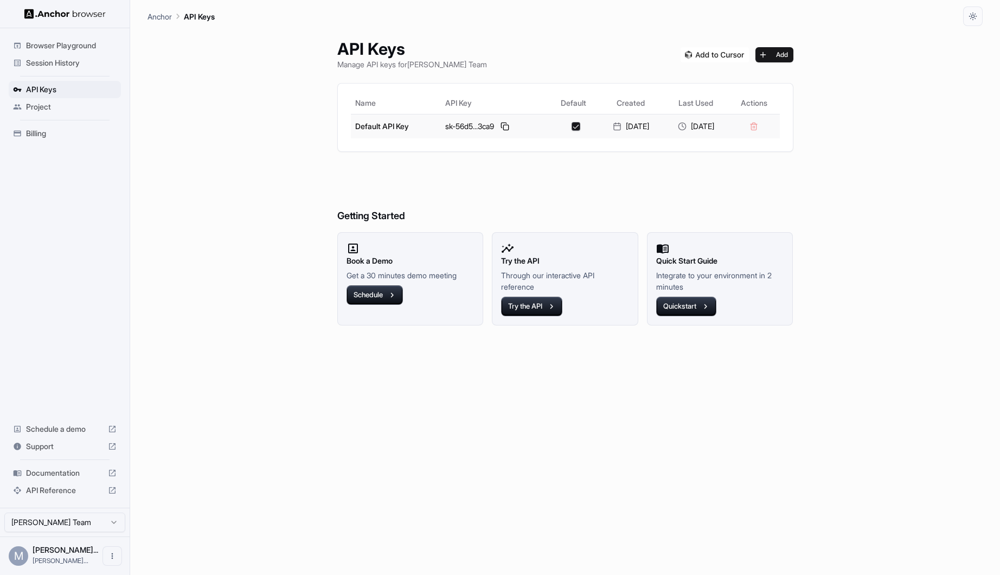
click at [381, 125] on td "Default API Key" at bounding box center [396, 126] width 90 height 24
click at [49, 493] on span "API Reference" at bounding box center [65, 490] width 78 height 11
click at [41, 62] on span "Session History" at bounding box center [71, 62] width 91 height 11
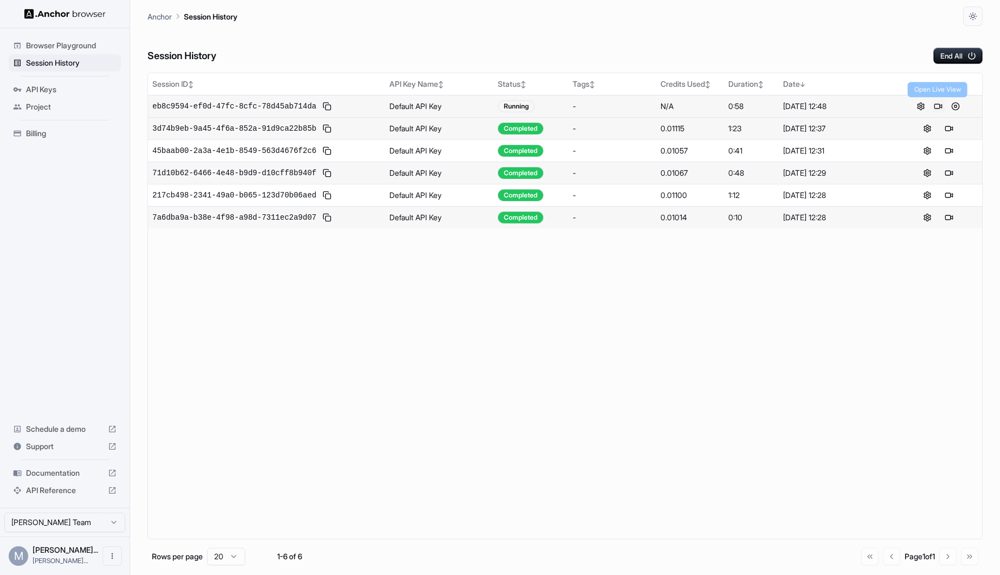
click at [935, 103] on button at bounding box center [937, 106] width 13 height 13
drag, startPoint x: 43, startPoint y: 106, endPoint x: 27, endPoint y: 104, distance: 16.3
click at [27, 104] on span "Project" at bounding box center [71, 106] width 91 height 11
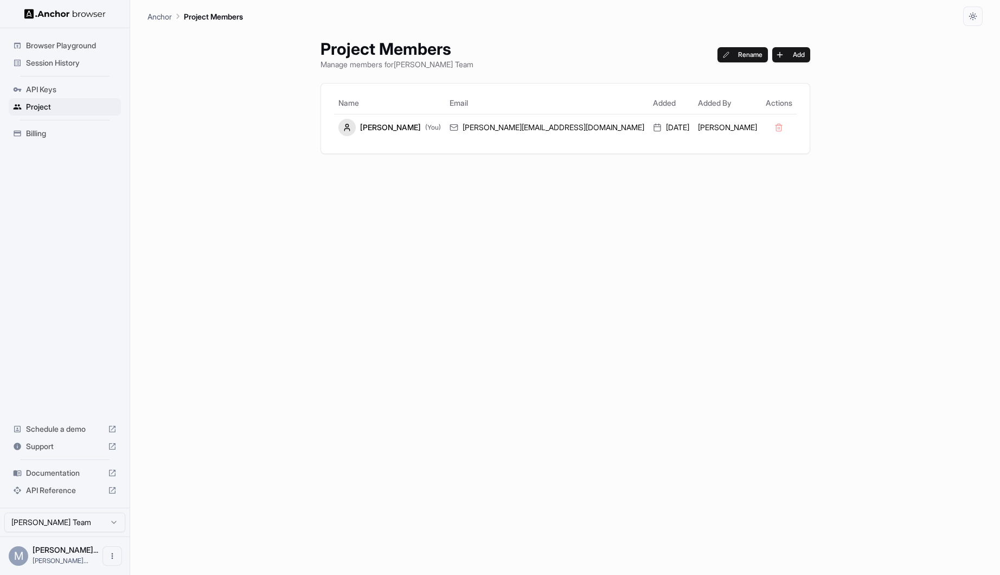
click at [49, 42] on span "Browser Playground" at bounding box center [71, 45] width 91 height 11
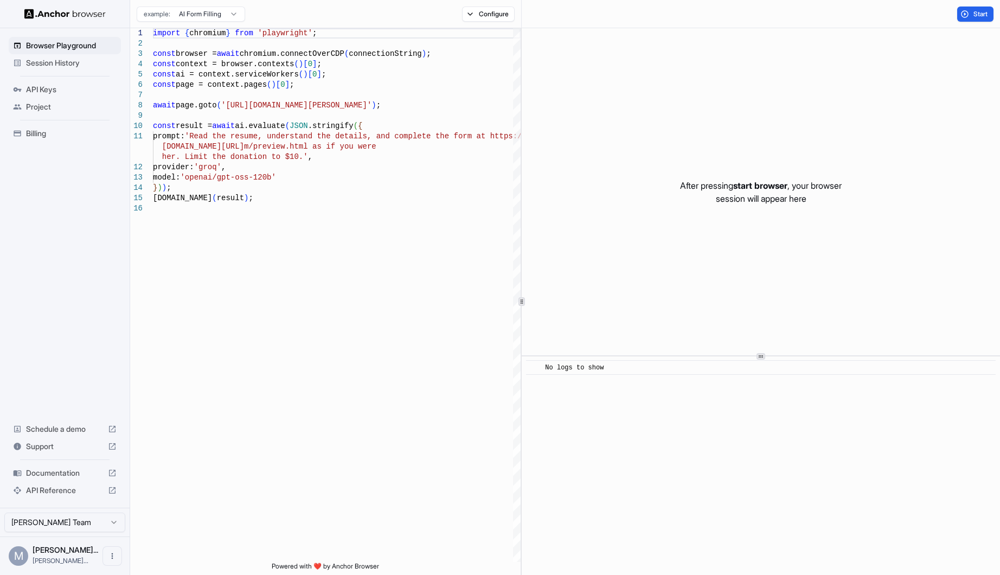
click at [43, 59] on span "Session History" at bounding box center [71, 62] width 91 height 11
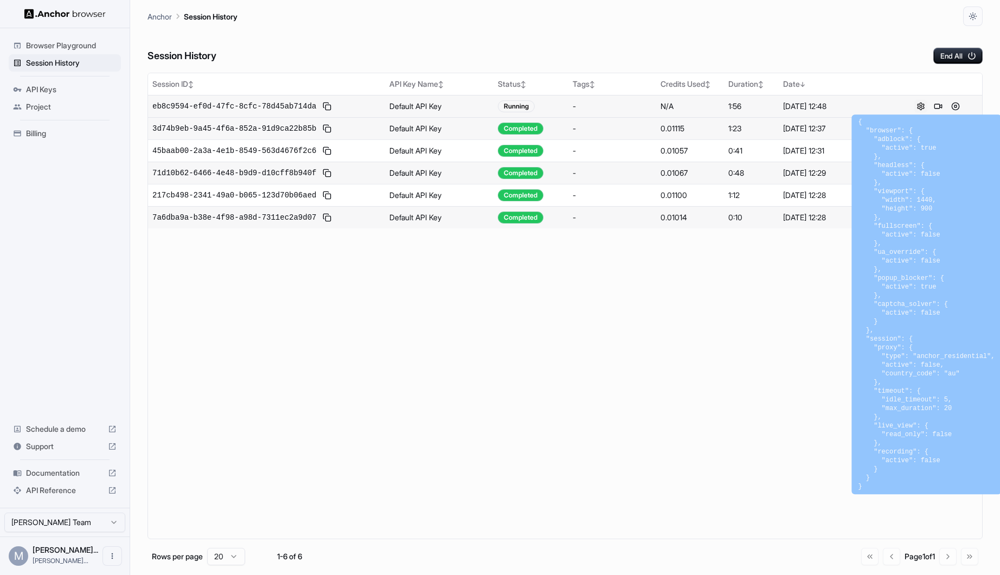
click at [919, 106] on button at bounding box center [920, 106] width 13 height 13
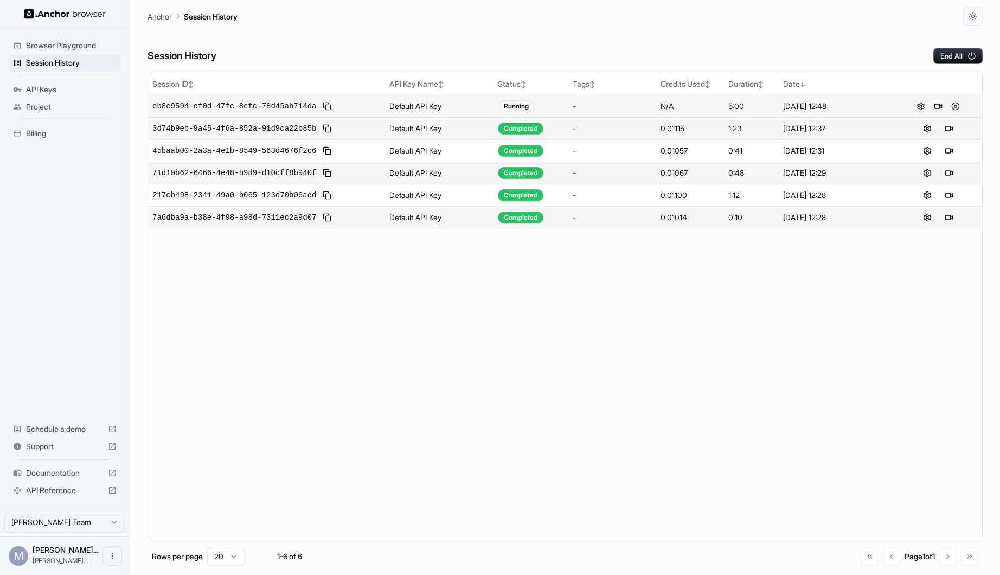
click at [955, 106] on button at bounding box center [955, 106] width 13 height 13
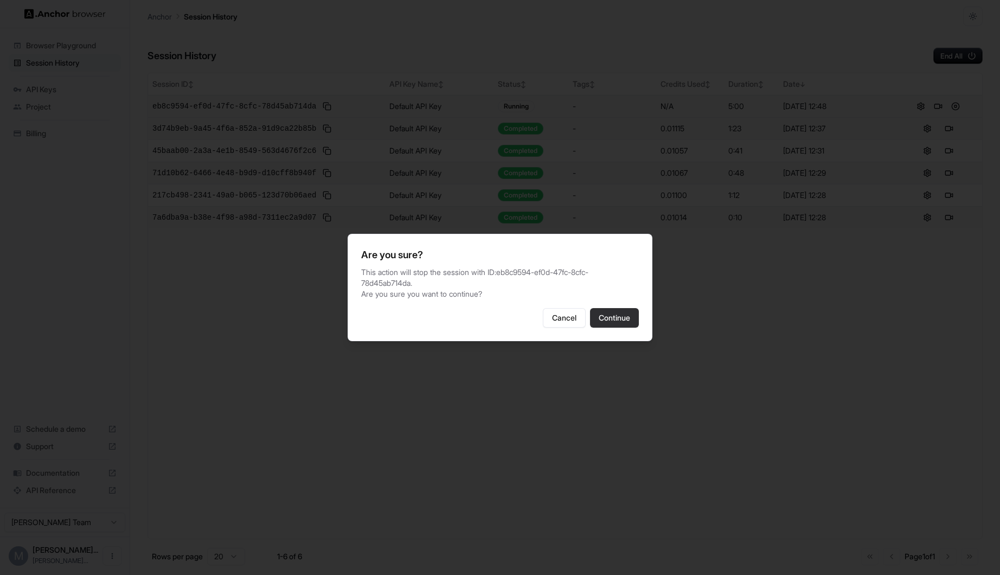
click at [603, 327] on button "Continue" at bounding box center [614, 318] width 49 height 20
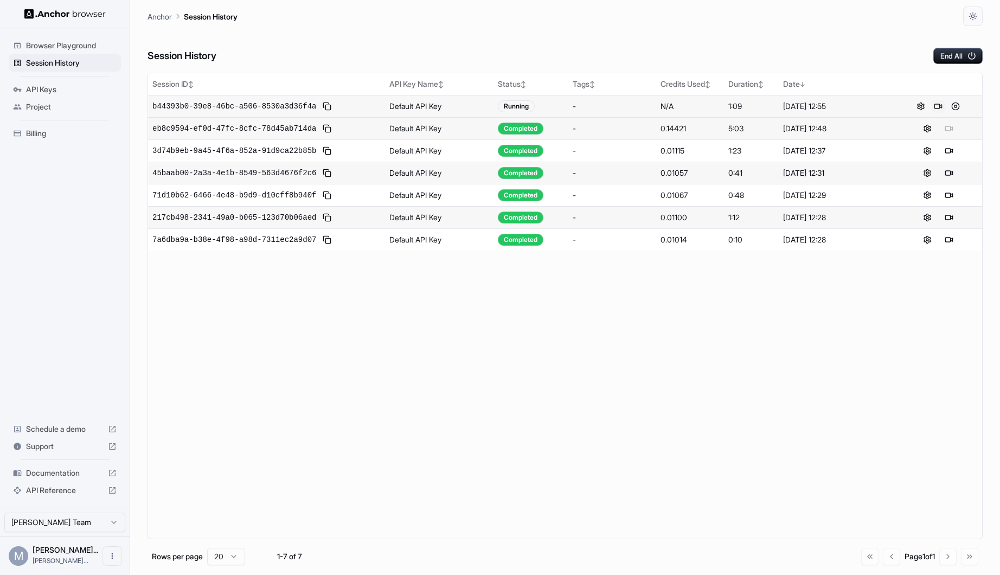
click at [939, 104] on button at bounding box center [937, 106] width 13 height 13
click at [952, 108] on button at bounding box center [955, 106] width 13 height 13
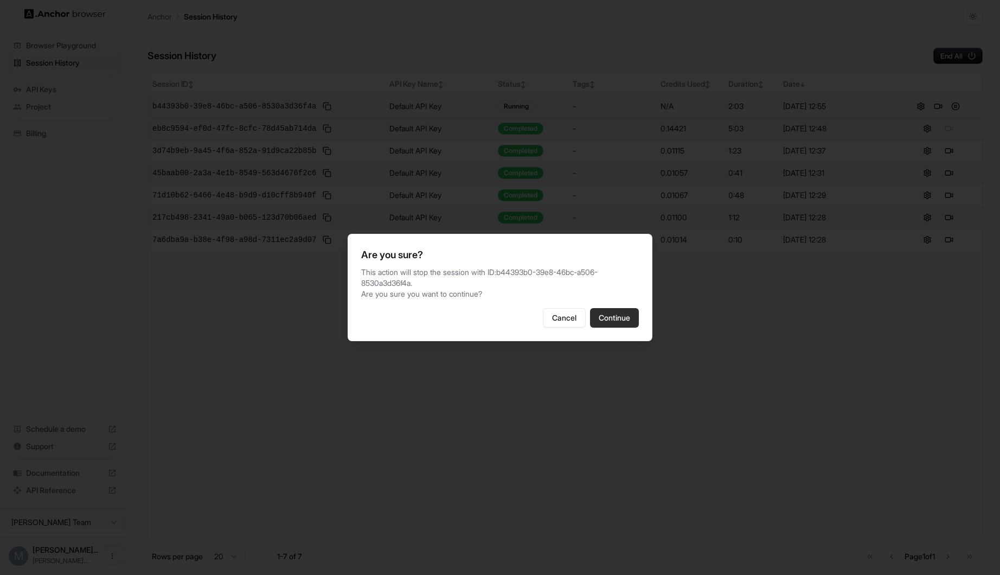
click at [618, 319] on button "Continue" at bounding box center [614, 318] width 49 height 20
